Goal: Task Accomplishment & Management: Use online tool/utility

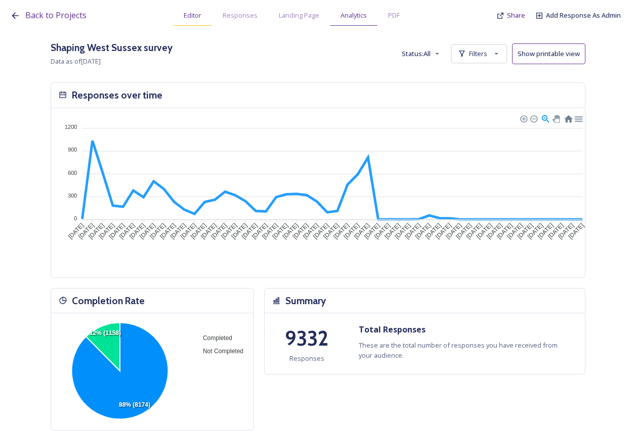
click at [193, 13] on span "Editor" at bounding box center [193, 16] width 18 height 10
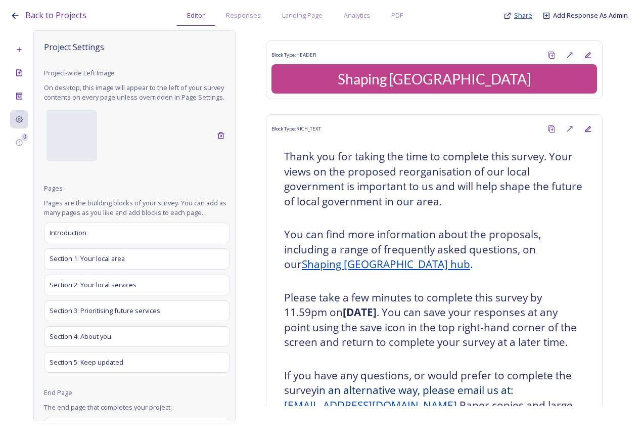
click at [517, 13] on span "Share" at bounding box center [523, 15] width 18 height 9
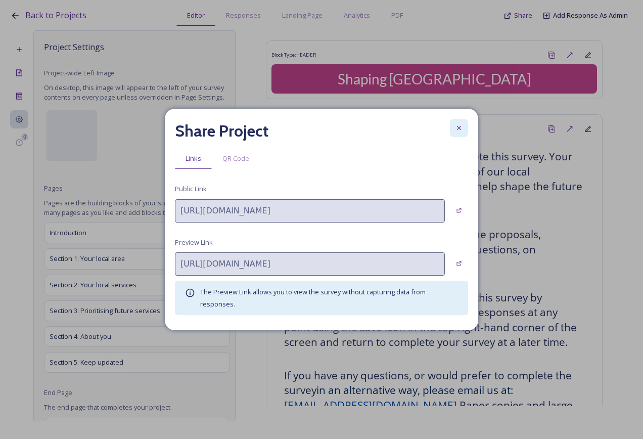
click at [462, 124] on icon at bounding box center [459, 128] width 8 height 8
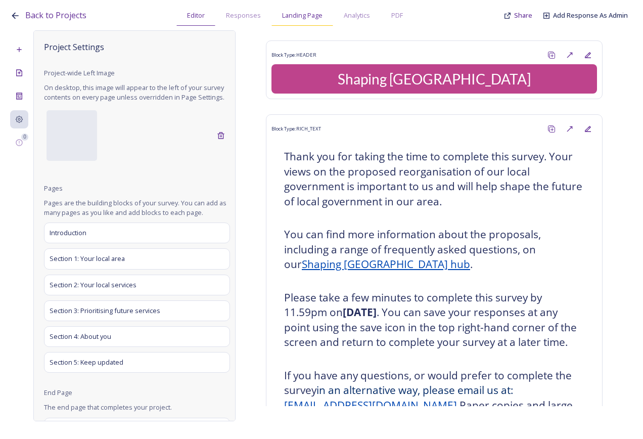
click at [318, 19] on span "Landing Page" at bounding box center [302, 16] width 40 height 10
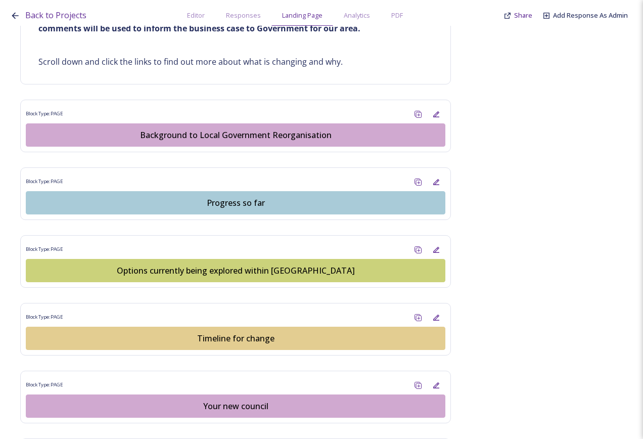
scroll to position [708, 0]
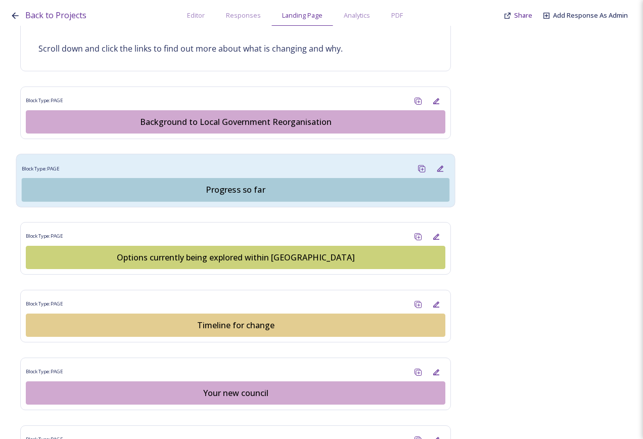
click at [257, 188] on div "Progress so far" at bounding box center [235, 190] width 417 height 12
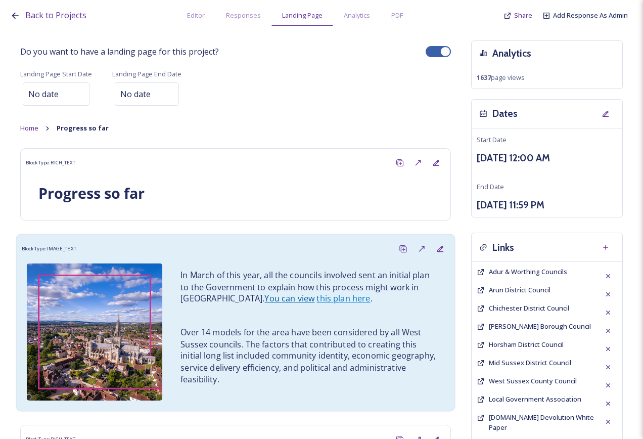
scroll to position [233, 0]
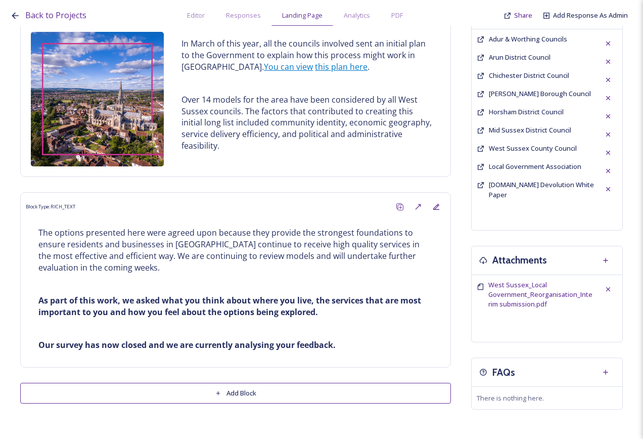
click at [234, 388] on button "Add Block" at bounding box center [235, 393] width 431 height 21
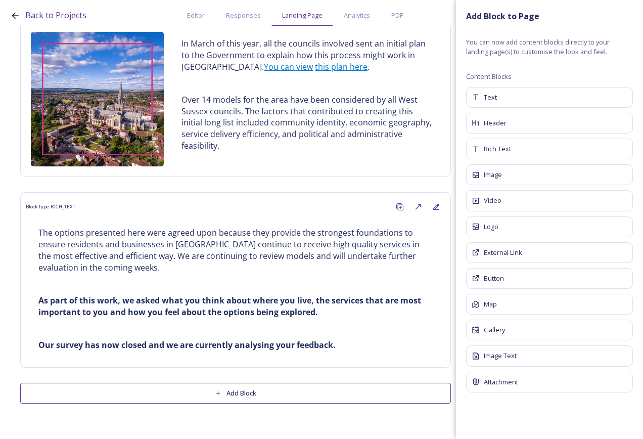
click at [292, 423] on div "Do you want to have a landing page for this project? Landing Page Start Date No…" at bounding box center [321, 114] width 623 height 632
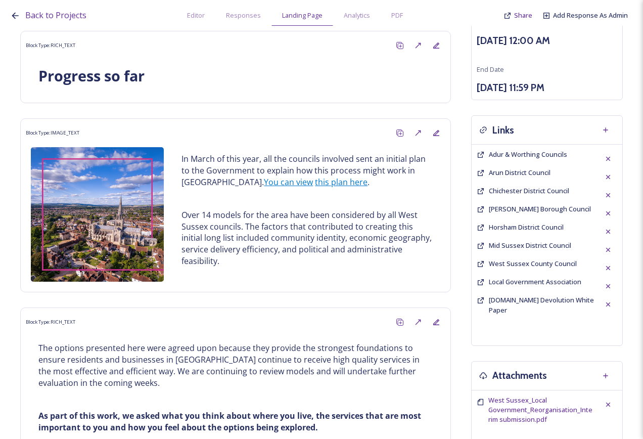
scroll to position [0, 0]
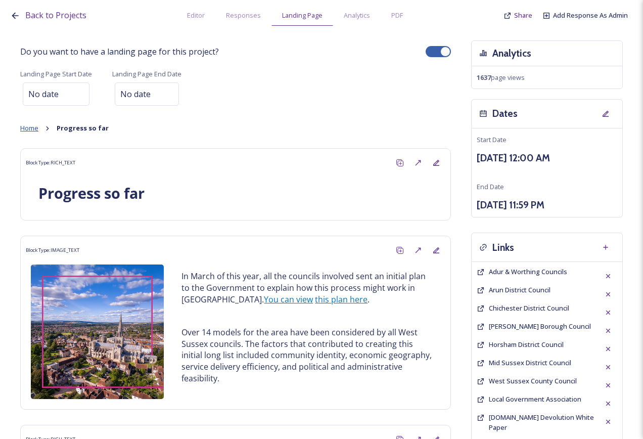
click at [33, 127] on span "Home" at bounding box center [29, 127] width 18 height 9
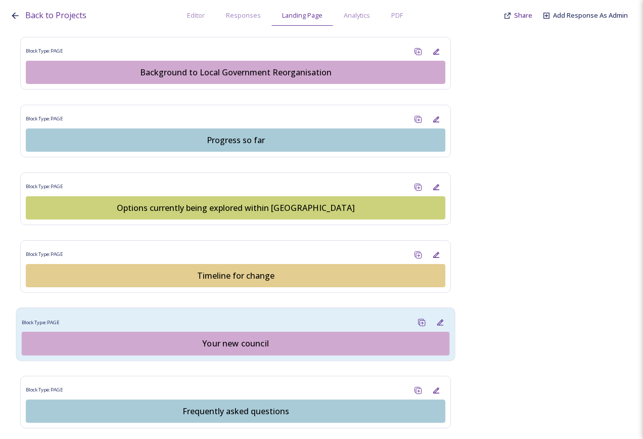
scroll to position [871, 0]
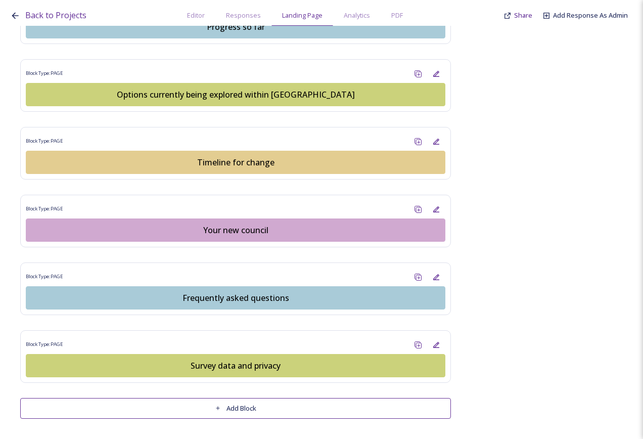
click at [246, 412] on button "Add Block" at bounding box center [235, 408] width 431 height 21
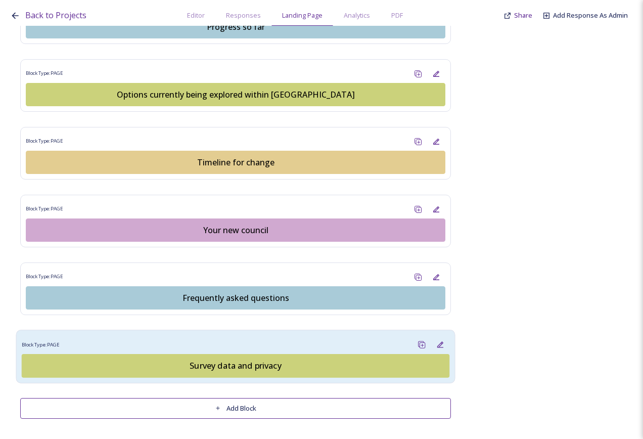
click at [254, 332] on div "Block Type: PAGE Survey data and privacy" at bounding box center [235, 356] width 439 height 54
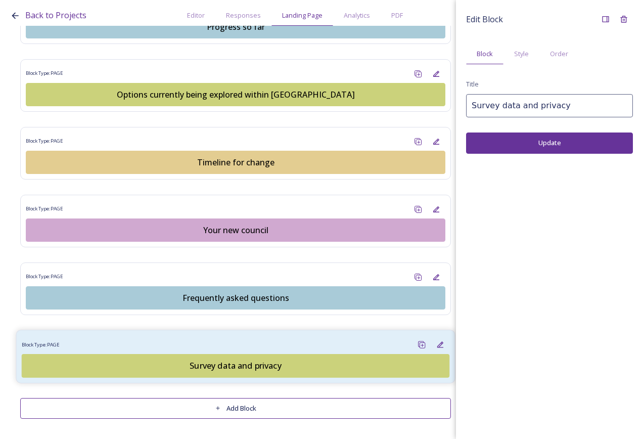
click at [243, 366] on div "Survey data and privacy" at bounding box center [235, 366] width 417 height 12
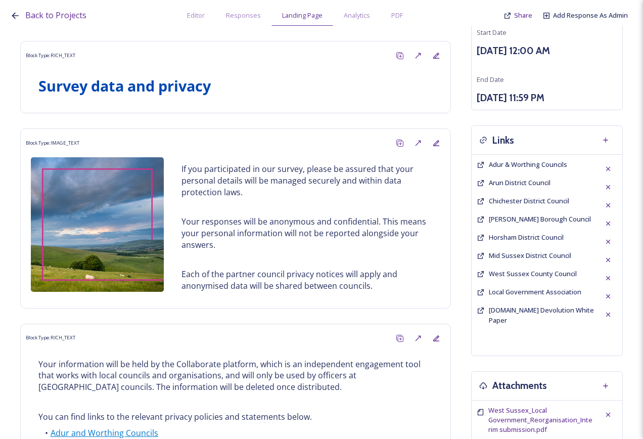
scroll to position [281, 0]
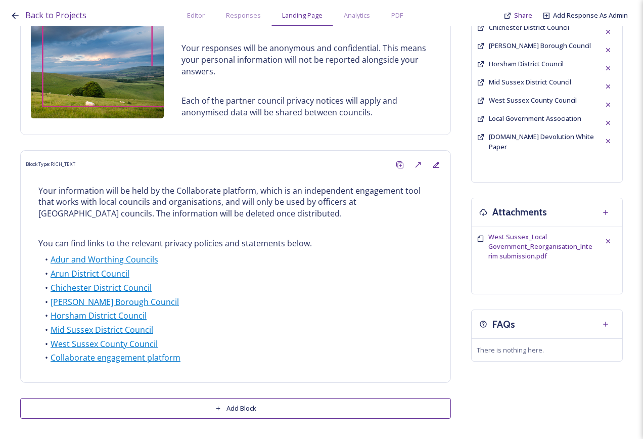
click at [251, 404] on button "Add Block" at bounding box center [235, 408] width 431 height 21
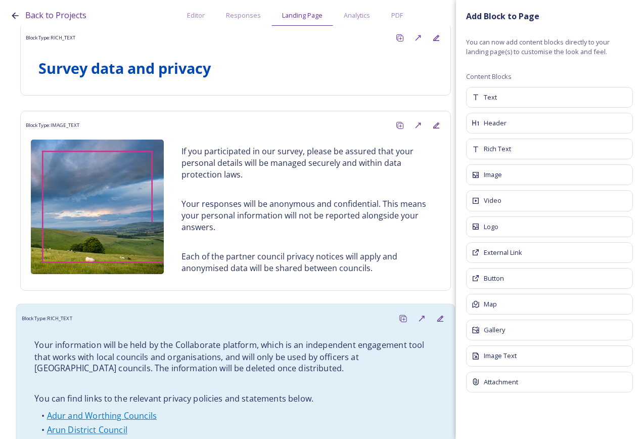
scroll to position [0, 0]
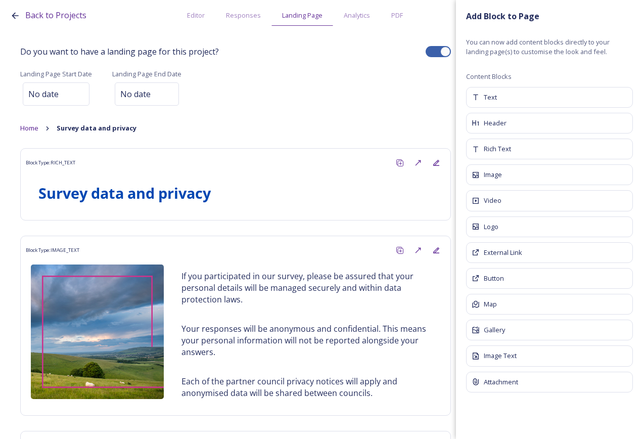
click at [379, 77] on div "Landing Page Start Date No date Landing Page End Date No date" at bounding box center [235, 88] width 431 height 40
